Goal: Communication & Community: Answer question/provide support

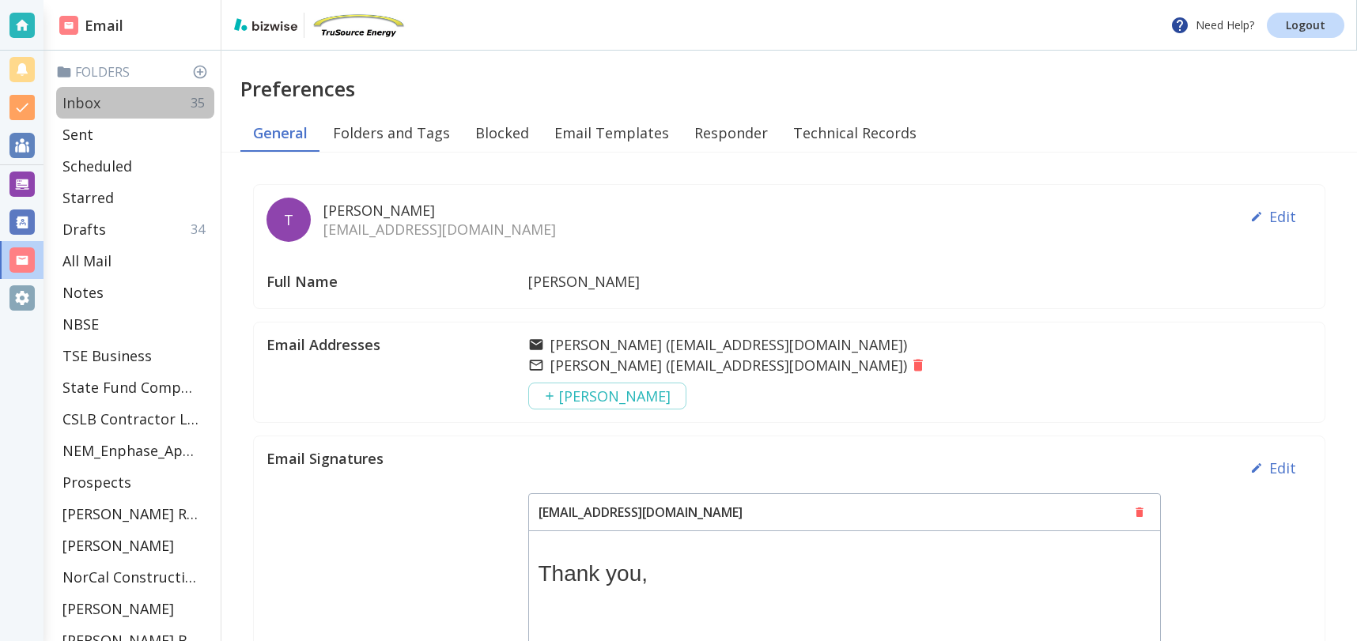
click at [107, 104] on div "Inbox 35" at bounding box center [135, 103] width 158 height 32
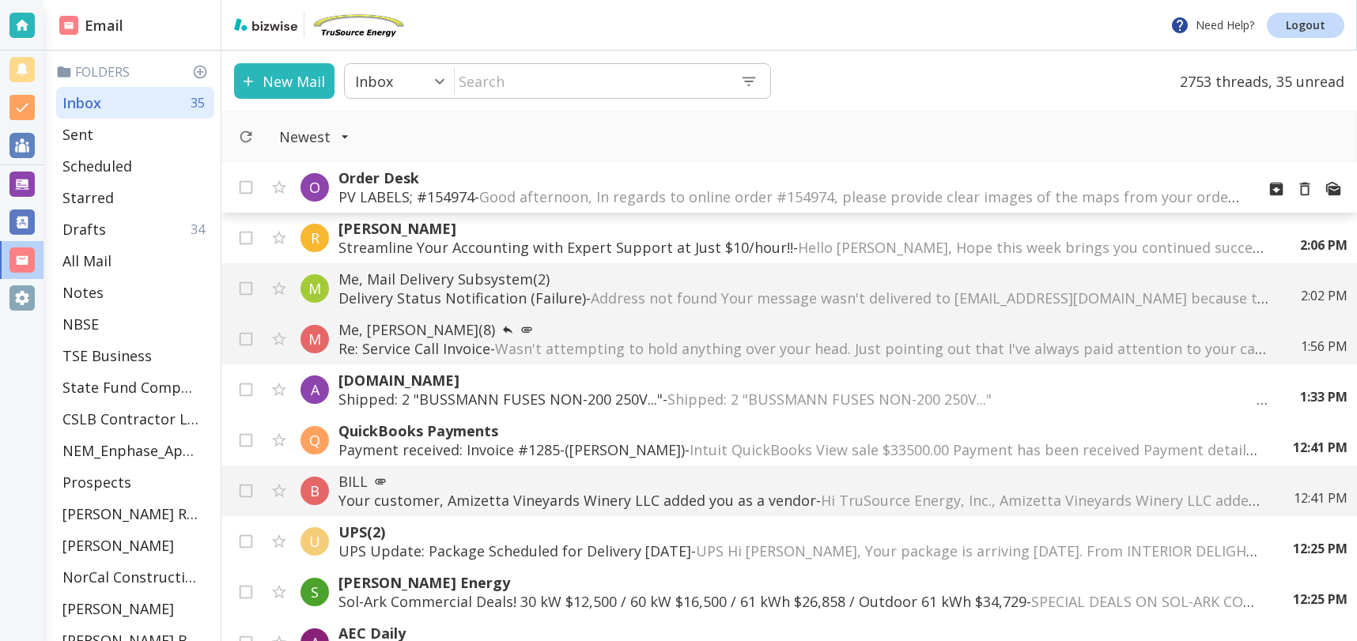
click at [741, 196] on span "Good afternoon, In regards to online order #154974, please provide clear images…" at bounding box center [1171, 196] width 1385 height 19
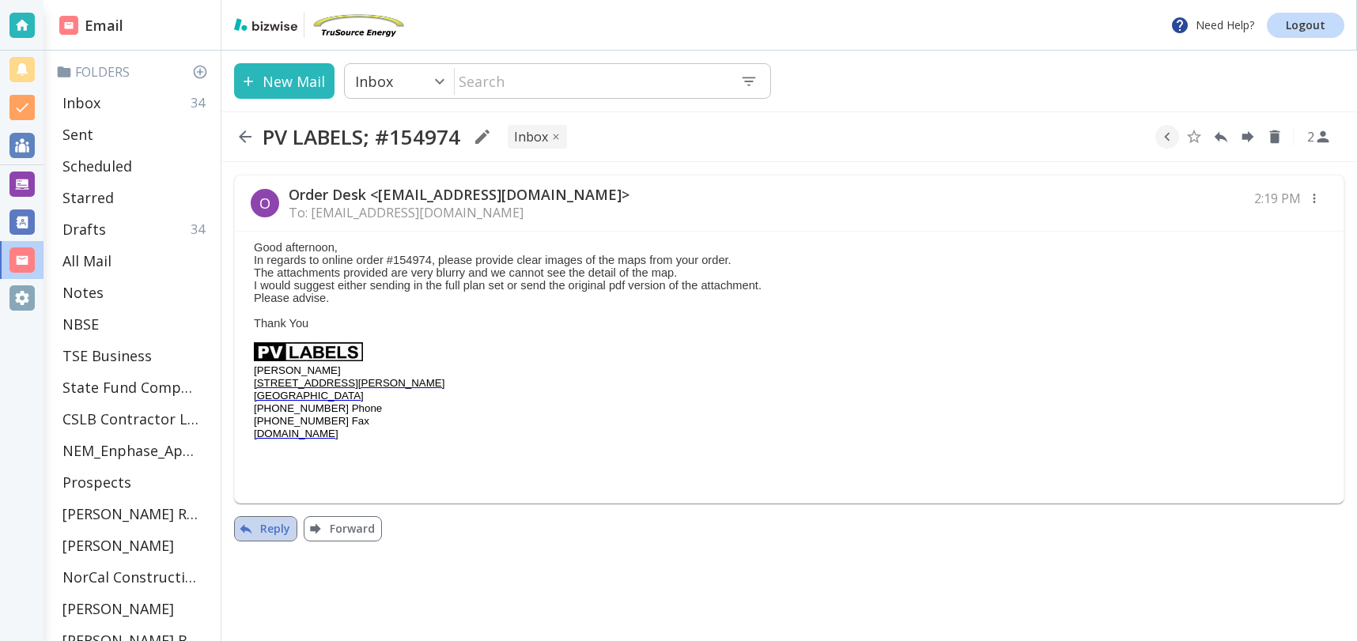
click at [274, 531] on button "Reply" at bounding box center [265, 528] width 63 height 25
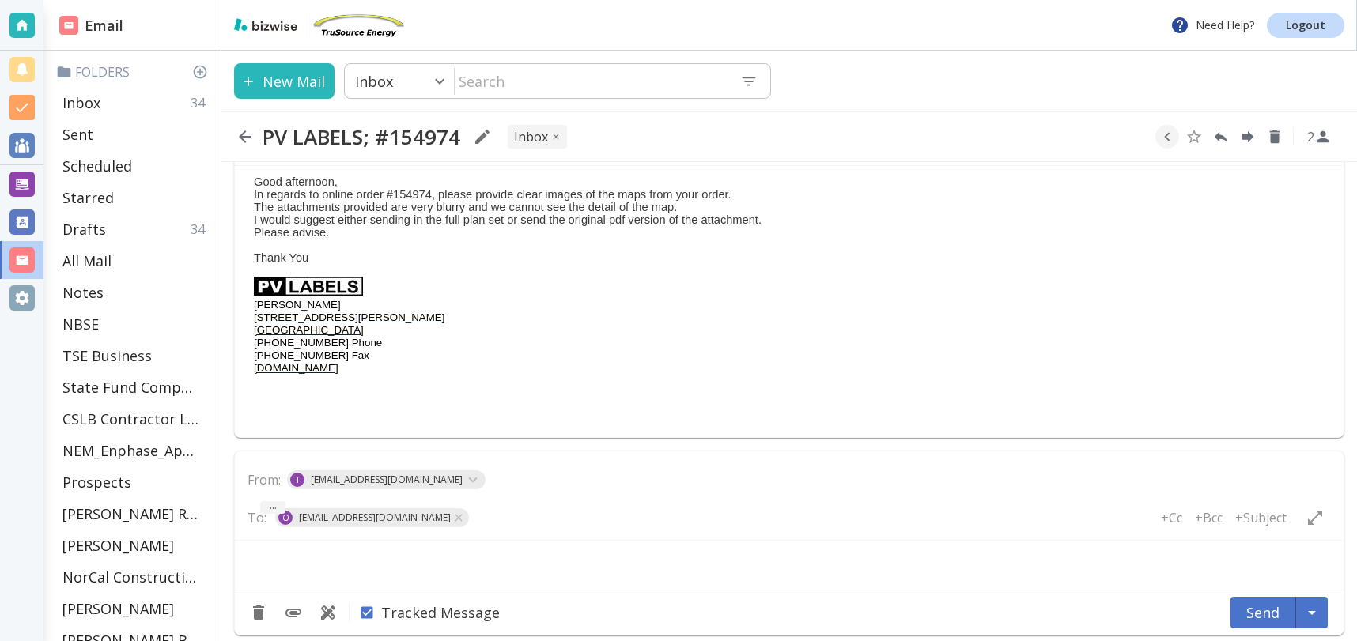
type textarea "<div class="bizwise_content"></div><div class="gmail_signature"><br>--<br><p>Th…"
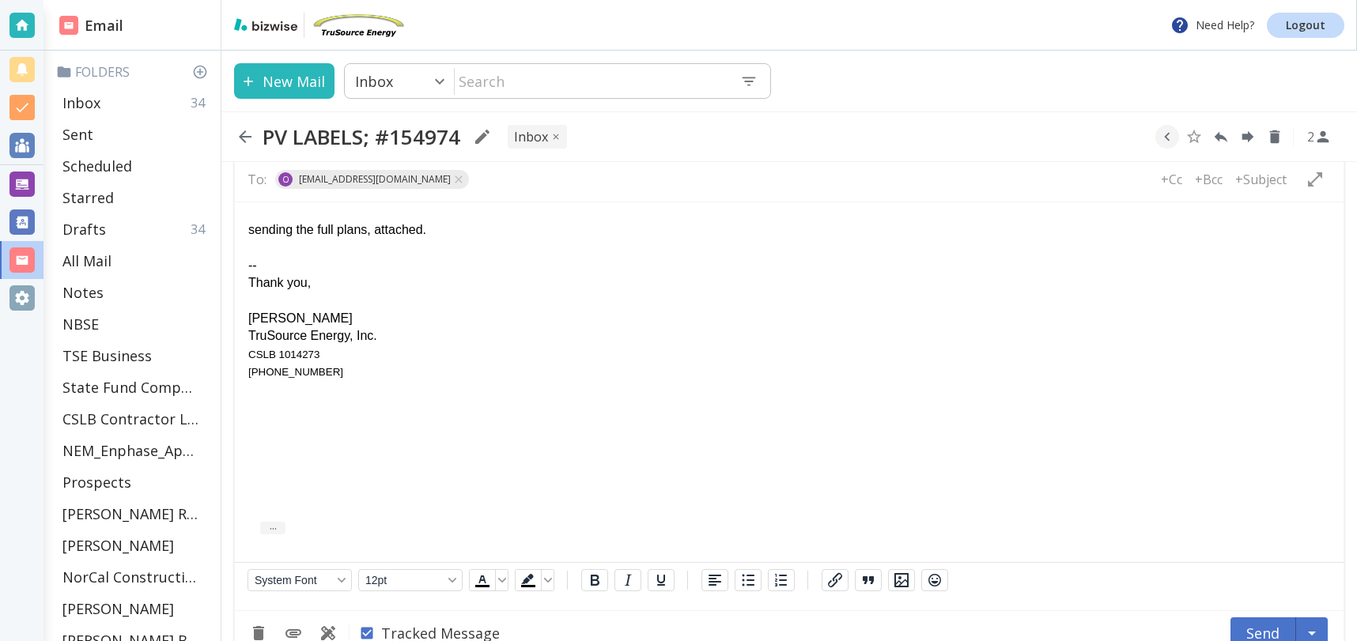
scroll to position [435, 0]
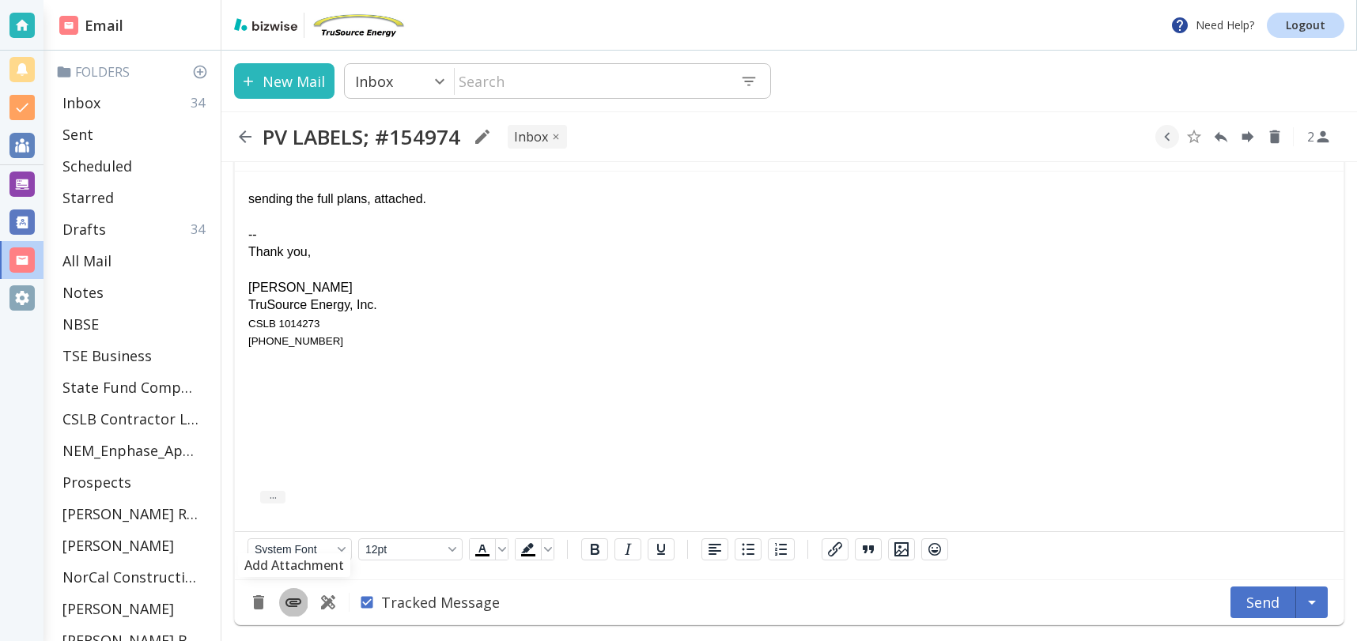
click at [301, 602] on icon "Add Attachment" at bounding box center [293, 602] width 19 height 19
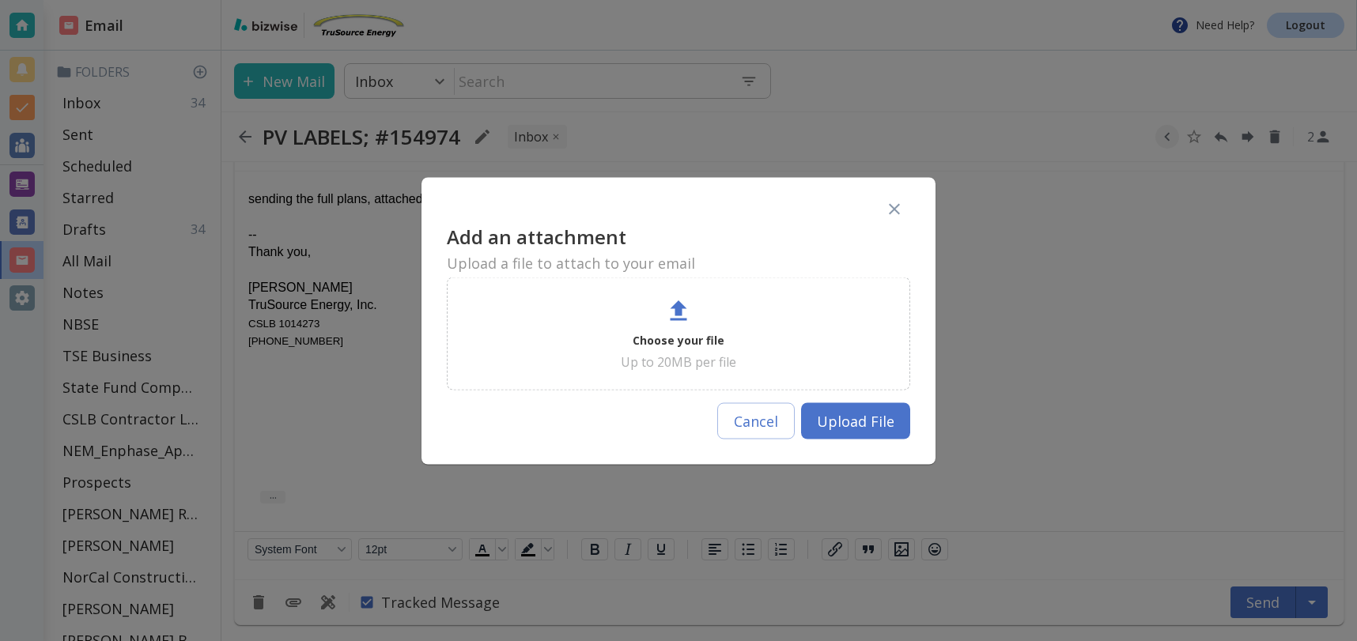
click at [670, 319] on icon at bounding box center [678, 310] width 17 height 21
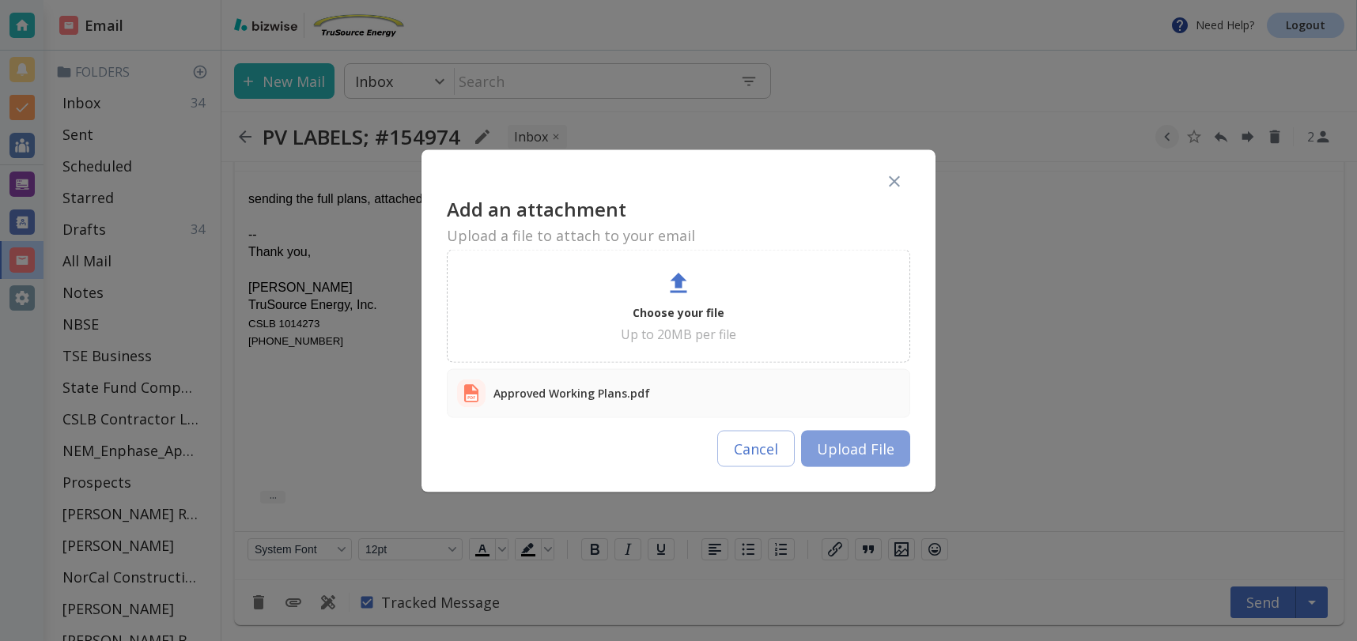
click at [849, 452] on button "Upload File" at bounding box center [855, 448] width 109 height 36
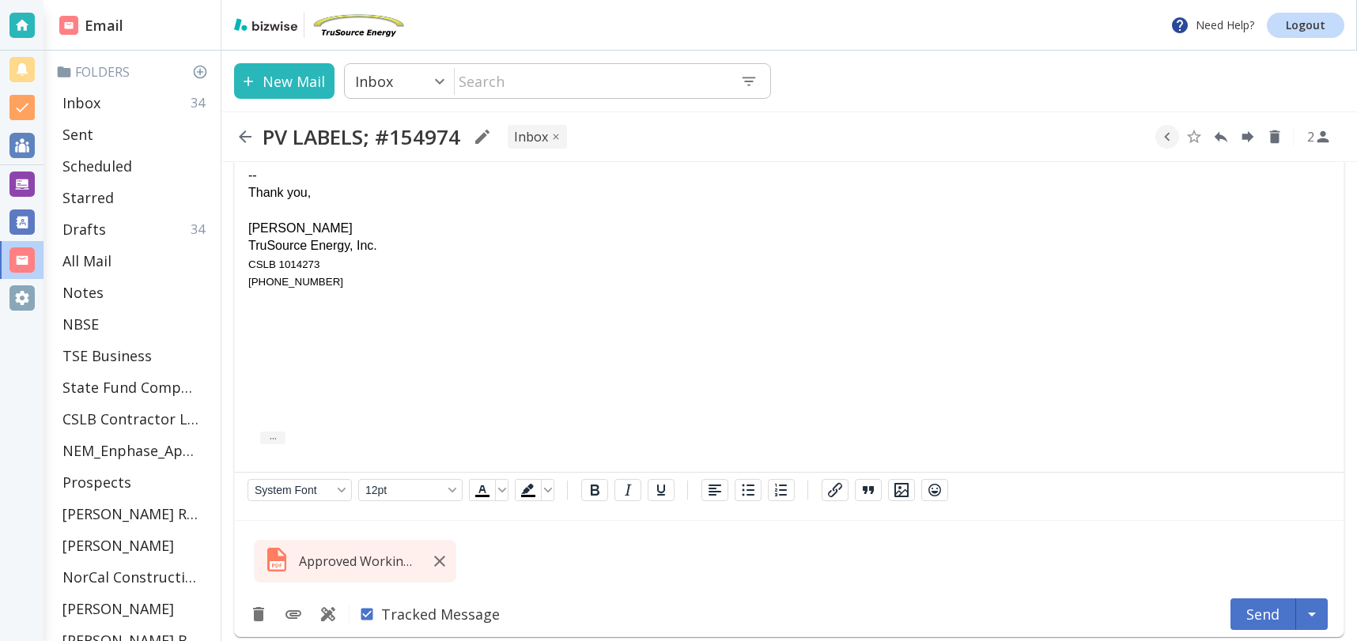
scroll to position [506, 0]
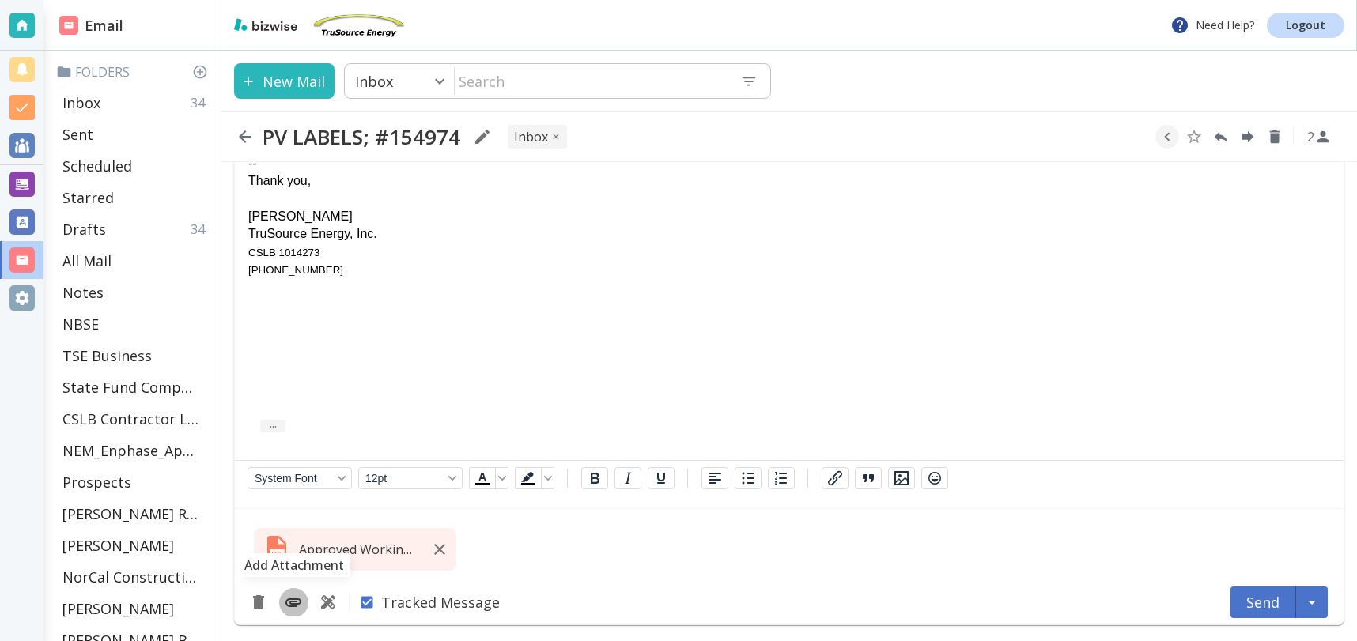
click at [288, 603] on icon "Add Attachment" at bounding box center [293, 602] width 19 height 19
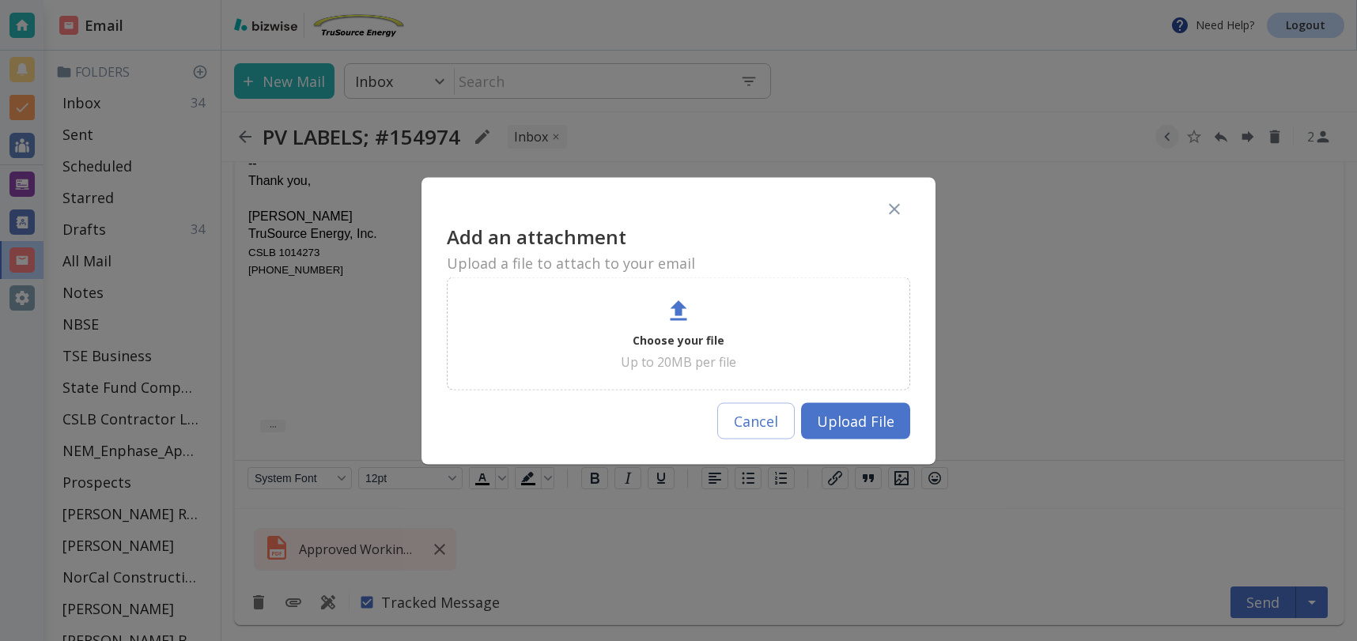
click at [694, 317] on div "Choose your file Up to 20MB per file" at bounding box center [678, 333] width 424 height 74
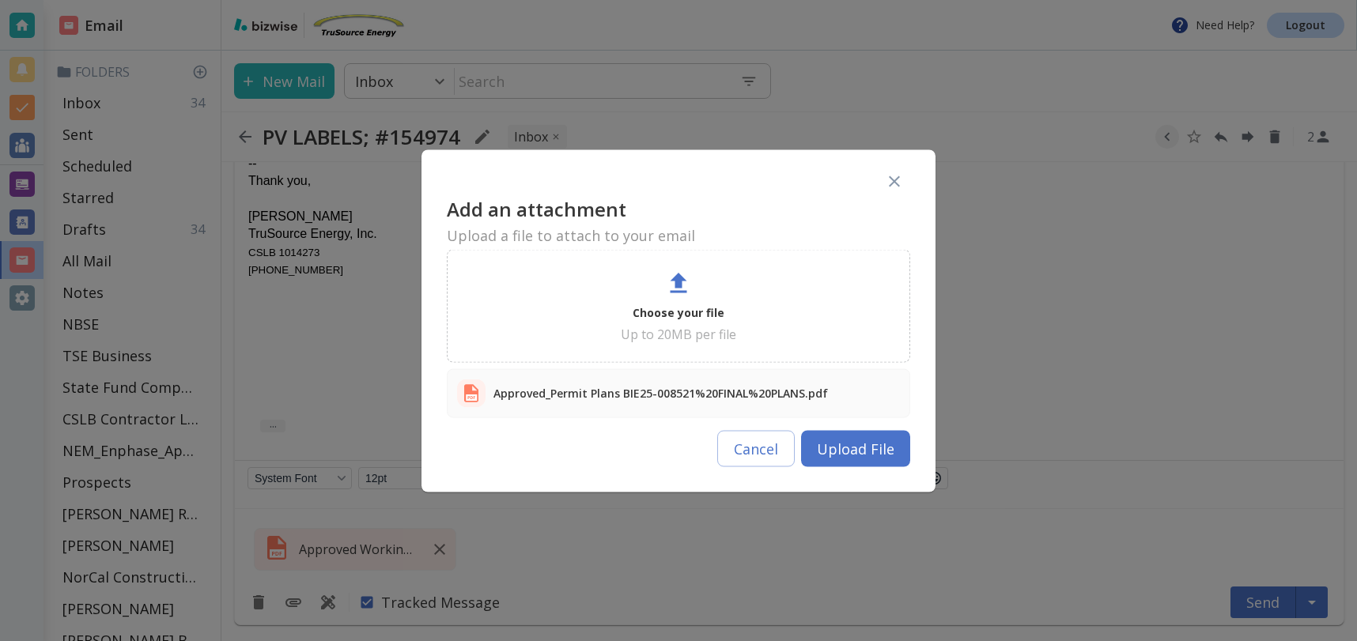
click at [854, 450] on button "Upload File" at bounding box center [855, 448] width 109 height 36
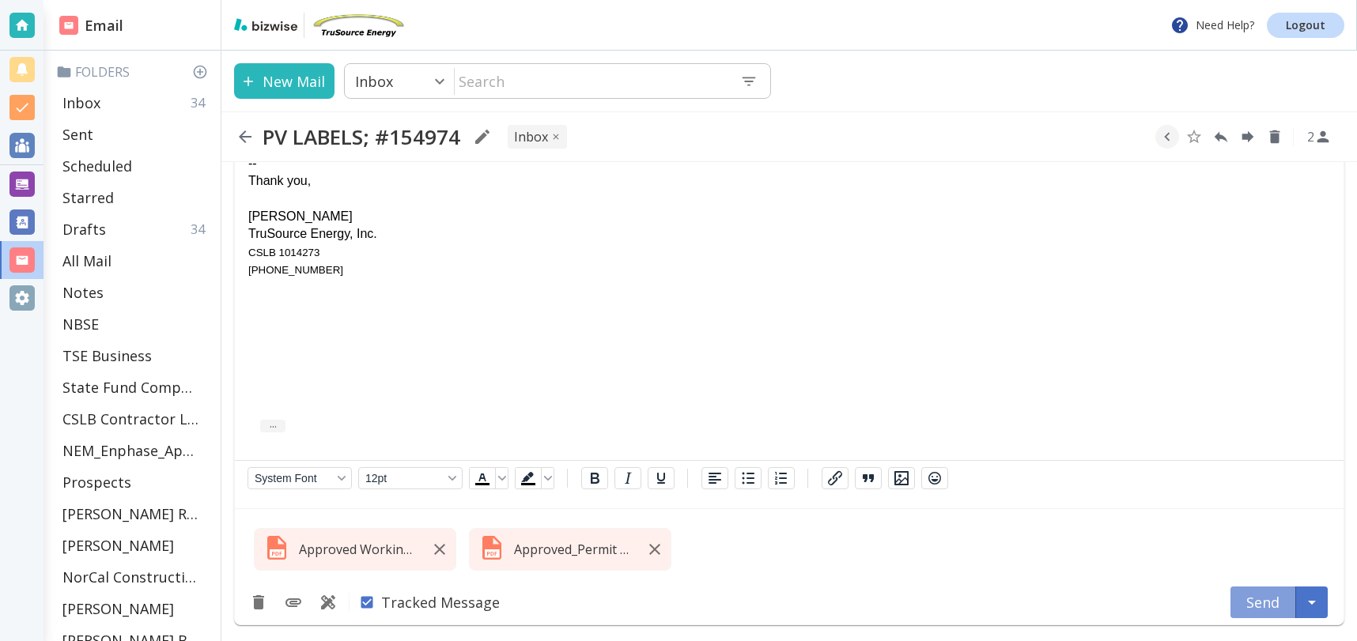
click at [1263, 602] on button "Send" at bounding box center [1263, 603] width 66 height 32
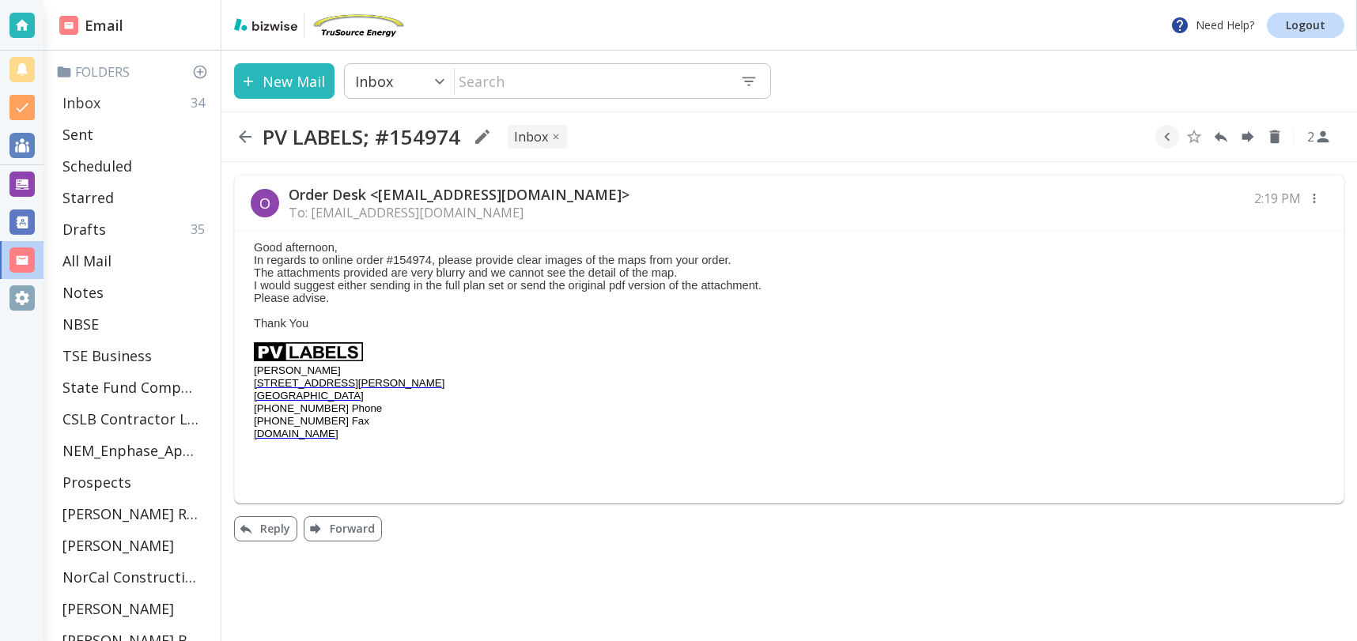
click at [99, 104] on p "Inbox" at bounding box center [81, 102] width 38 height 19
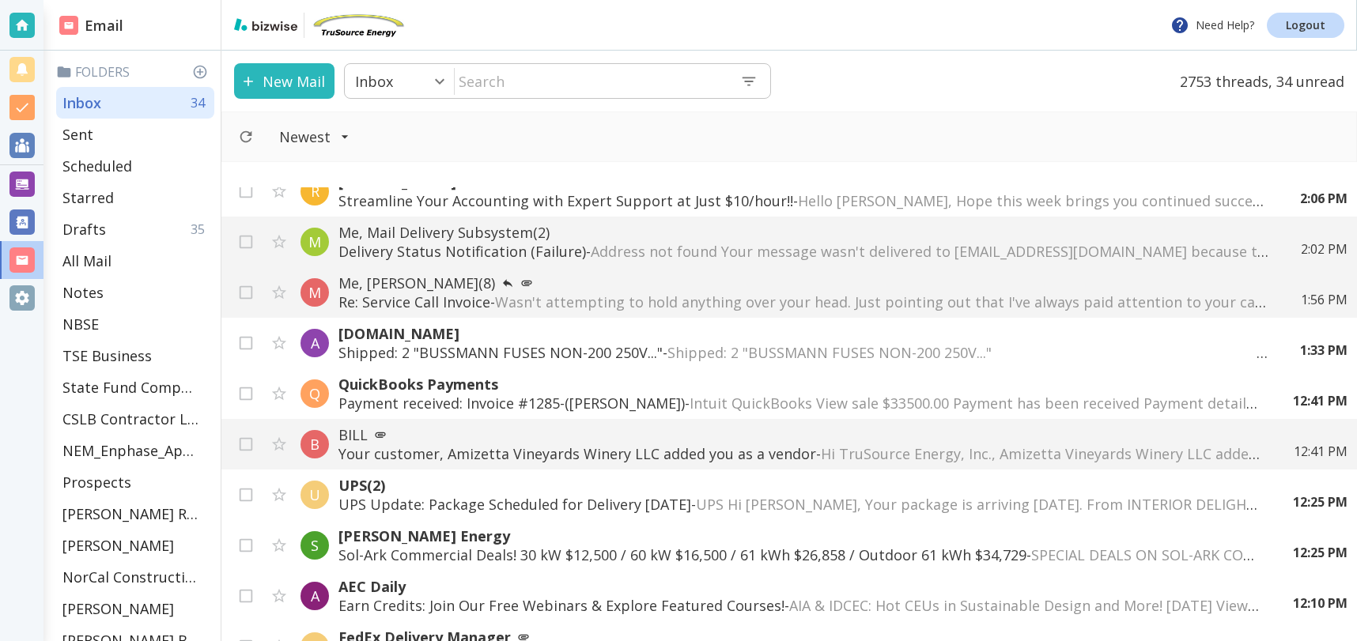
scroll to position [71, 0]
click at [590, 289] on p "Me, [PERSON_NAME] (8)" at bounding box center [803, 283] width 931 height 19
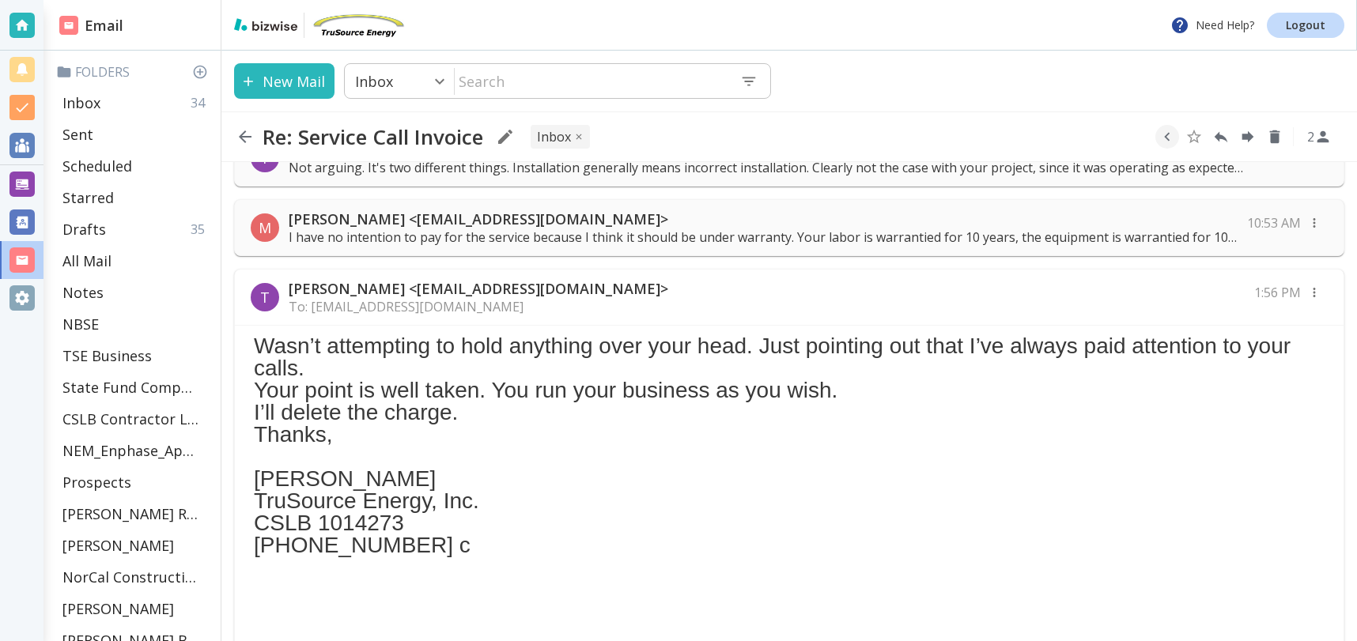
scroll to position [397, 0]
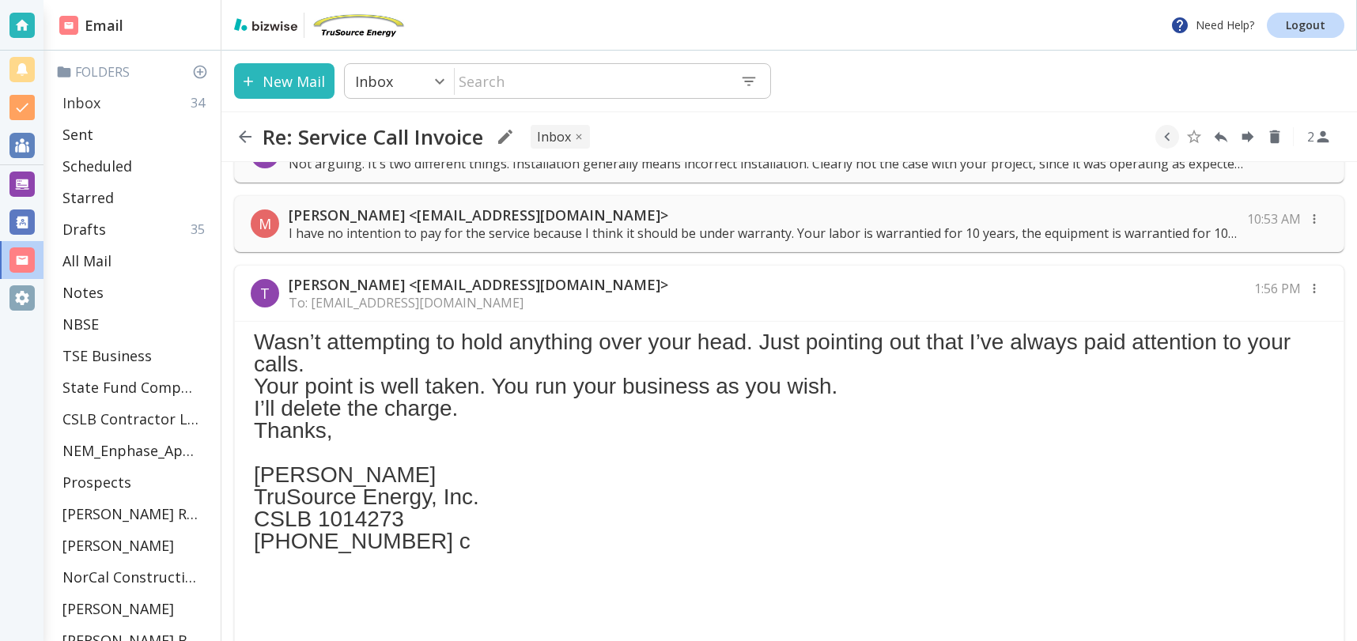
click at [127, 101] on div "Inbox 34" at bounding box center [135, 103] width 158 height 32
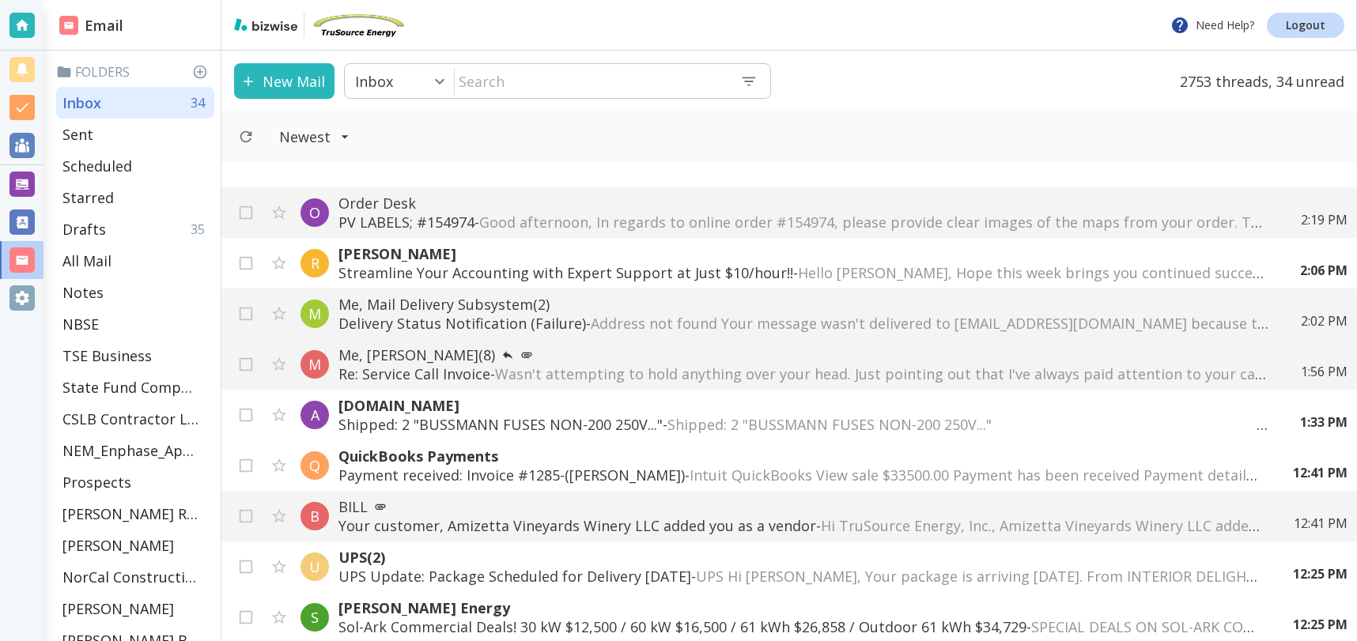
scroll to position [71, 0]
